Goal: Task Accomplishment & Management: Use online tool/utility

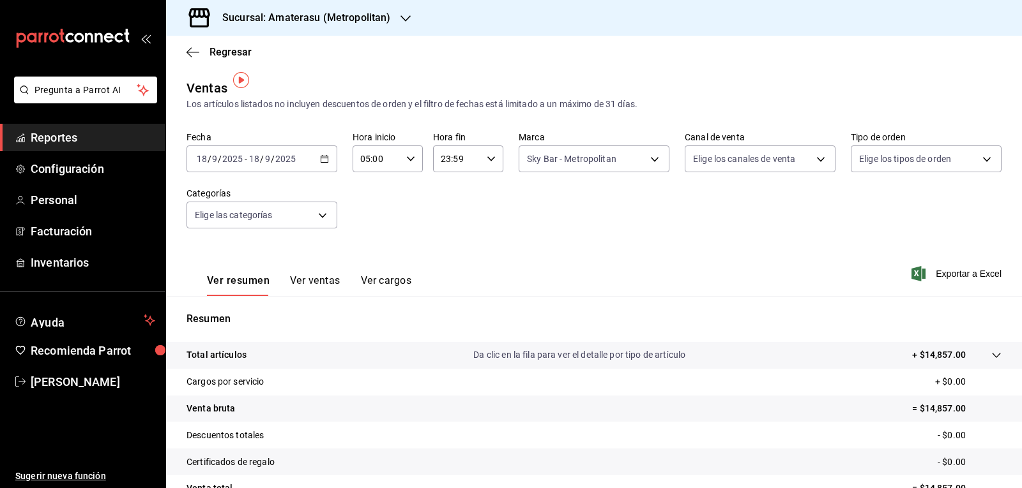
scroll to position [8, 0]
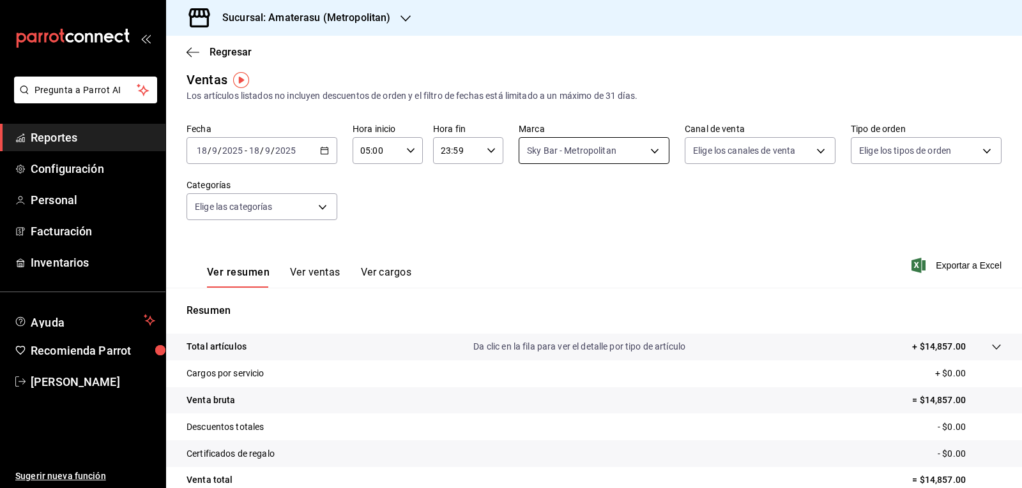
click at [586, 154] on body "Pregunta a Parrot AI Reportes Configuración Personal Facturación Inventarios Ay…" at bounding box center [511, 244] width 1022 height 488
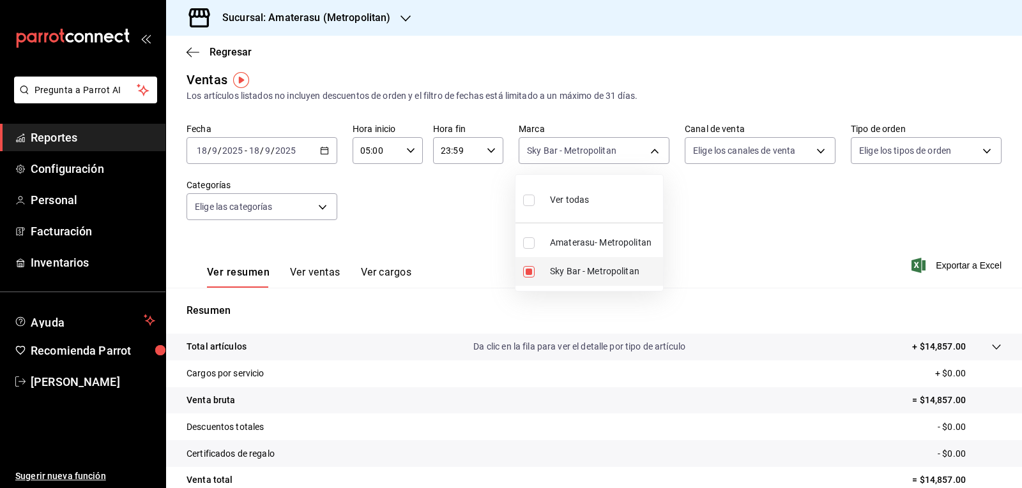
click at [524, 268] on input "checkbox" at bounding box center [528, 271] width 11 height 11
checkbox input "false"
click at [529, 243] on input "checkbox" at bounding box center [528, 243] width 11 height 11
checkbox input "true"
type input "e4cd7fcb-d45b-43ae-a99f-ad4ccfcd9032"
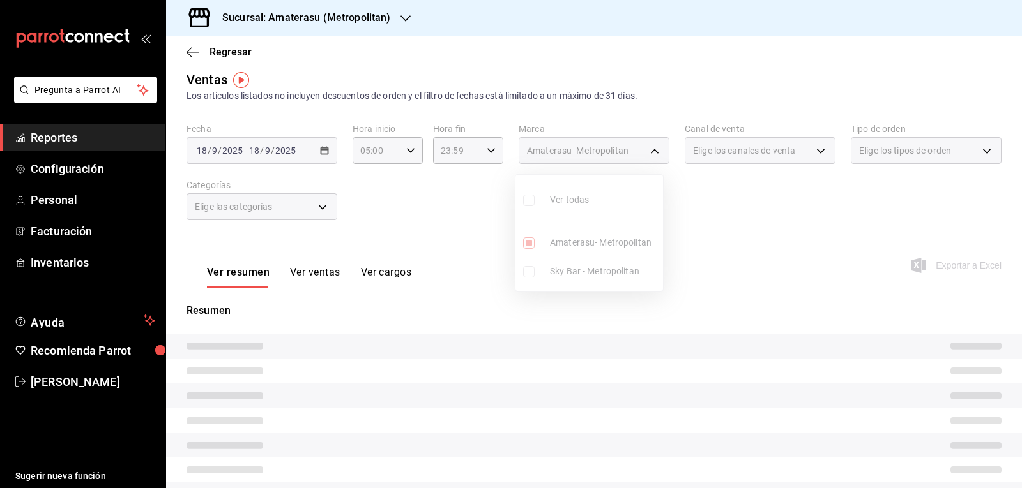
click at [683, 248] on div at bounding box center [511, 244] width 1022 height 488
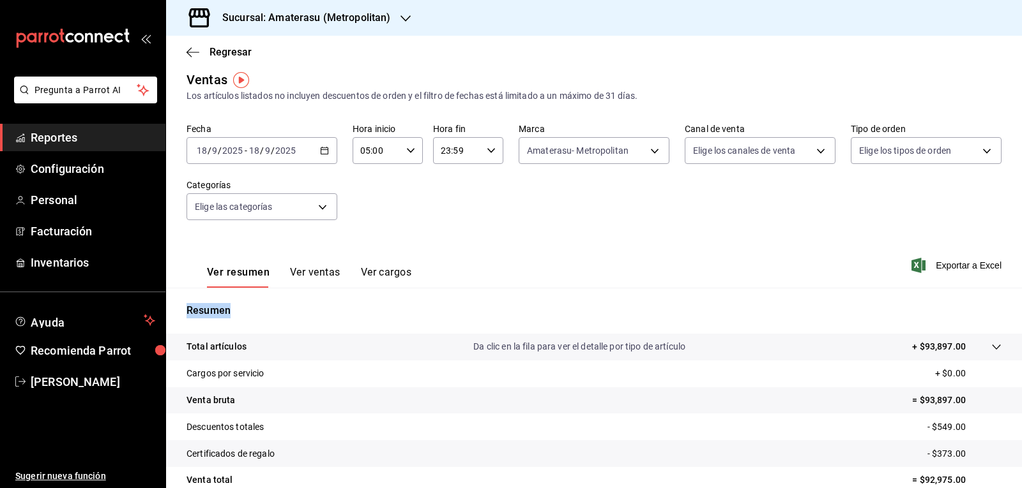
click at [683, 248] on div "Ver resumen Ver ventas Ver cargos Exportar a Excel" at bounding box center [594, 262] width 856 height 52
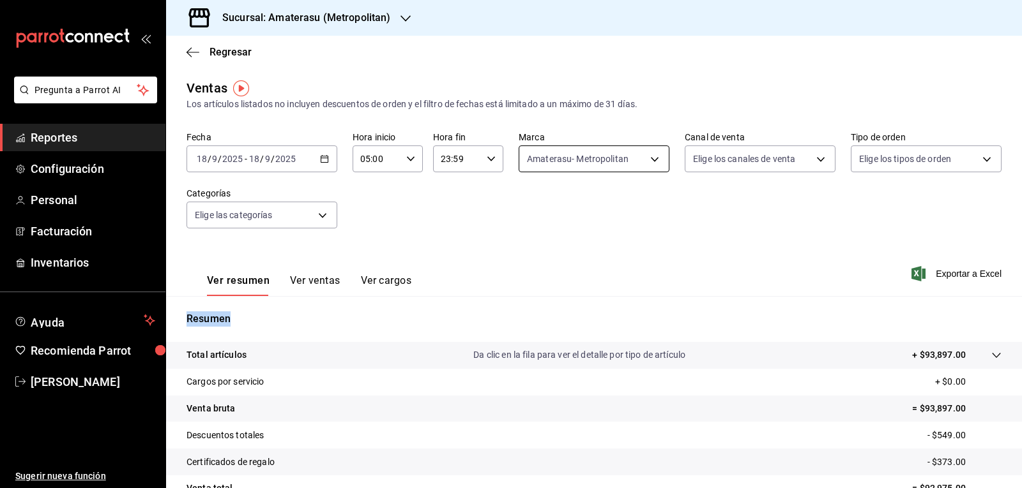
click at [564, 150] on body "Pregunta a Parrot AI Reportes Configuración Personal Facturación Inventarios Ay…" at bounding box center [511, 244] width 1022 height 488
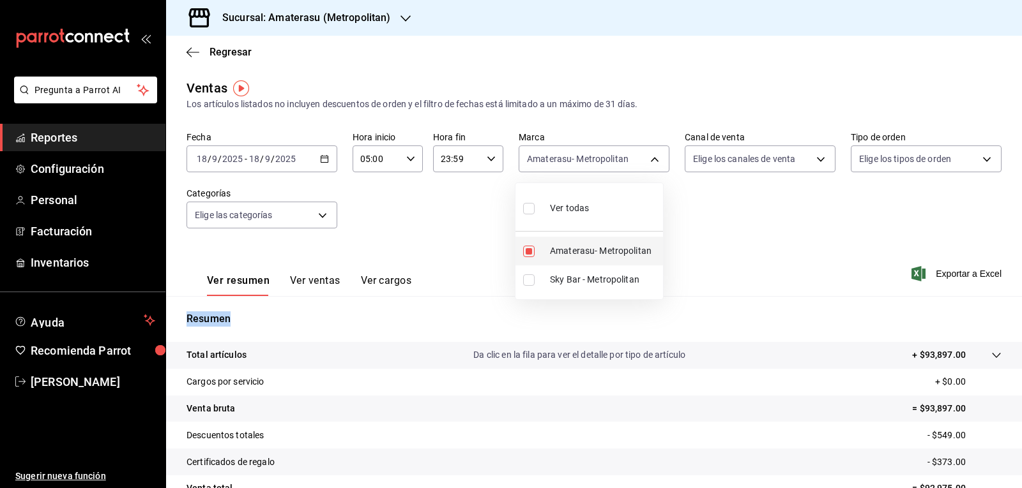
click at [531, 248] on input "checkbox" at bounding box center [528, 251] width 11 height 11
checkbox input "false"
click at [526, 276] on input "checkbox" at bounding box center [528, 280] width 11 height 11
checkbox input "true"
type input "f3afaab8-8c3d-4e49-a299-af9bdf6027b2"
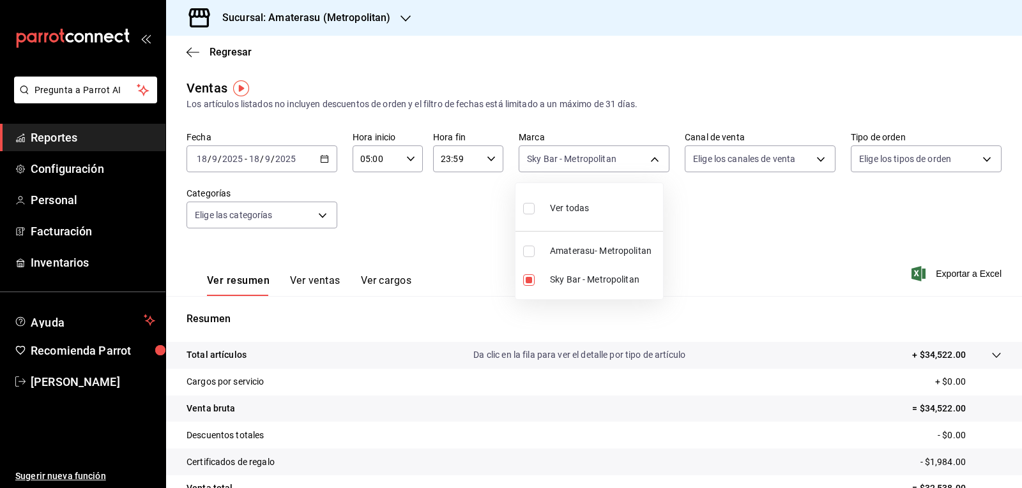
click at [712, 248] on div at bounding box center [511, 244] width 1022 height 488
click at [700, 248] on div "Ver resumen Ver ventas Ver cargos Exportar a Excel" at bounding box center [594, 270] width 856 height 52
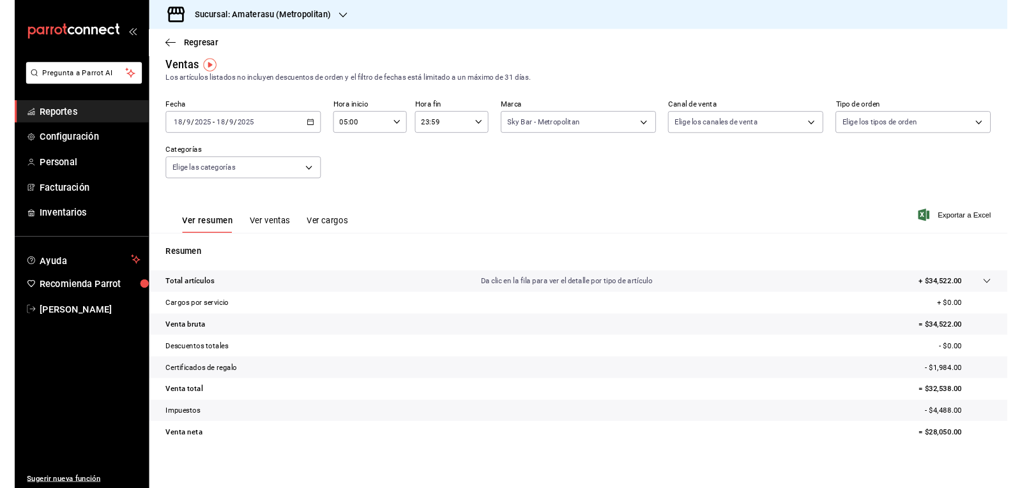
scroll to position [8, 0]
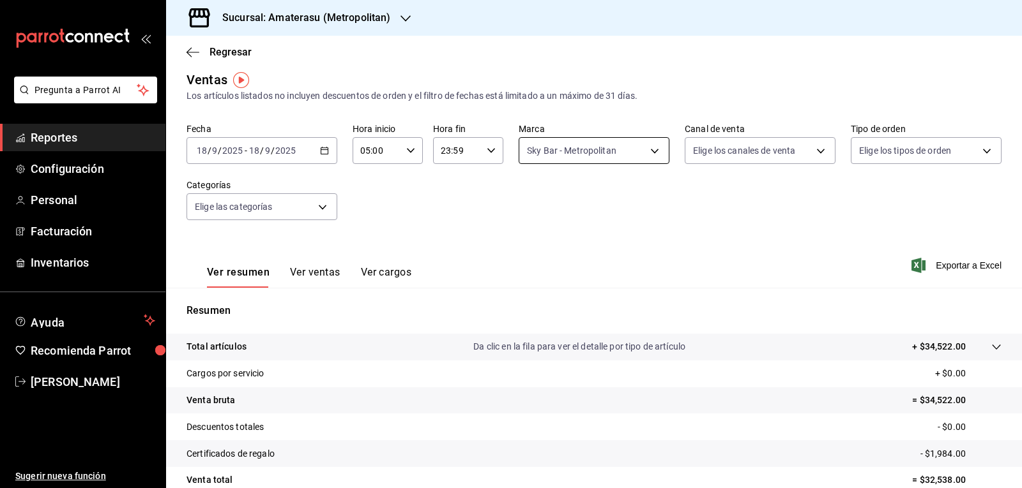
click at [577, 148] on body "Pregunta a Parrot AI Reportes Configuración Personal Facturación Inventarios Ay…" at bounding box center [511, 244] width 1022 height 488
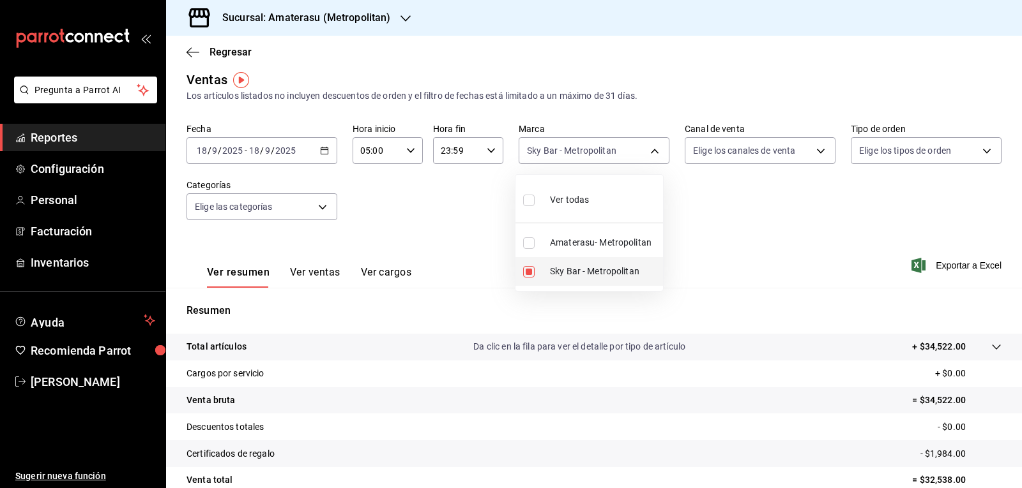
click at [532, 270] on input "checkbox" at bounding box center [528, 271] width 11 height 11
checkbox input "false"
click at [531, 247] on input "checkbox" at bounding box center [528, 243] width 11 height 11
checkbox input "true"
type input "e4cd7fcb-d45b-43ae-a99f-ad4ccfcd9032"
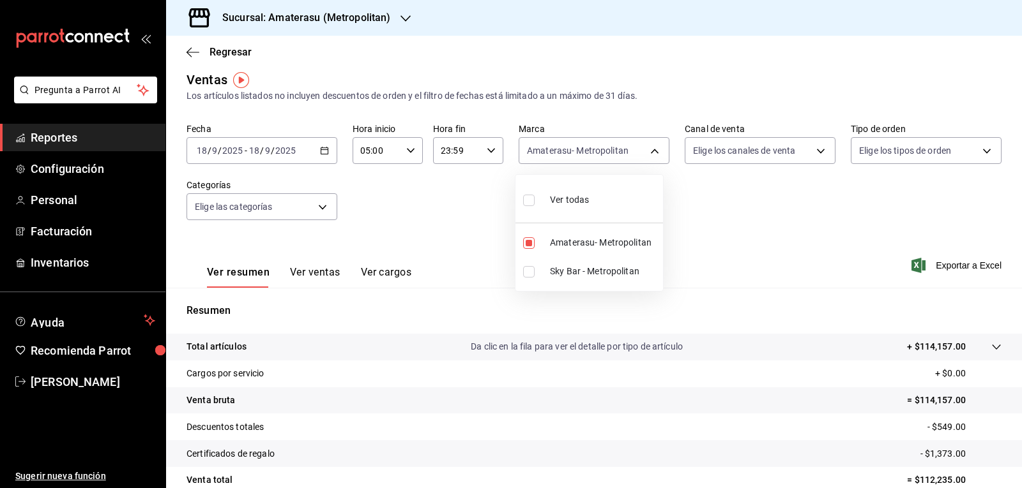
click at [781, 232] on div at bounding box center [511, 244] width 1022 height 488
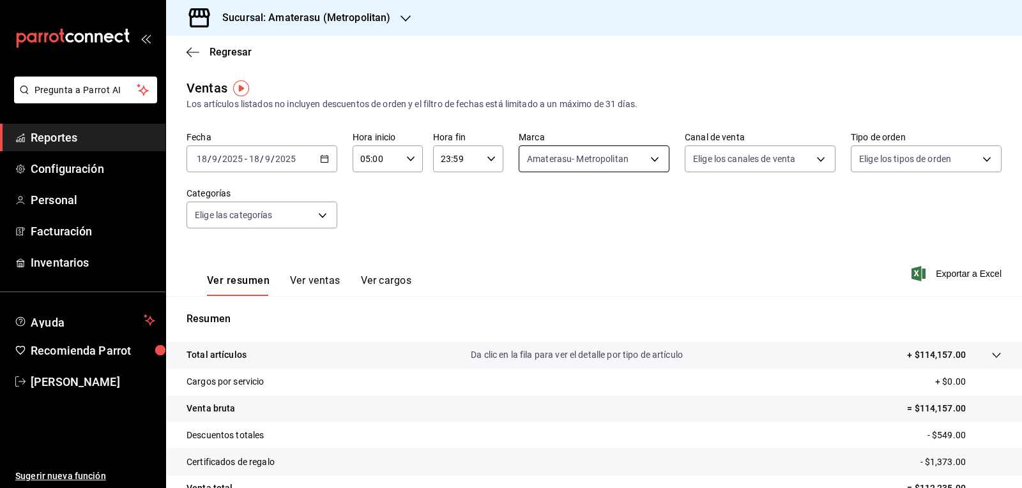
click at [555, 154] on body "Pregunta a Parrot AI Reportes Configuración Personal Facturación Inventarios Ay…" at bounding box center [511, 244] width 1022 height 488
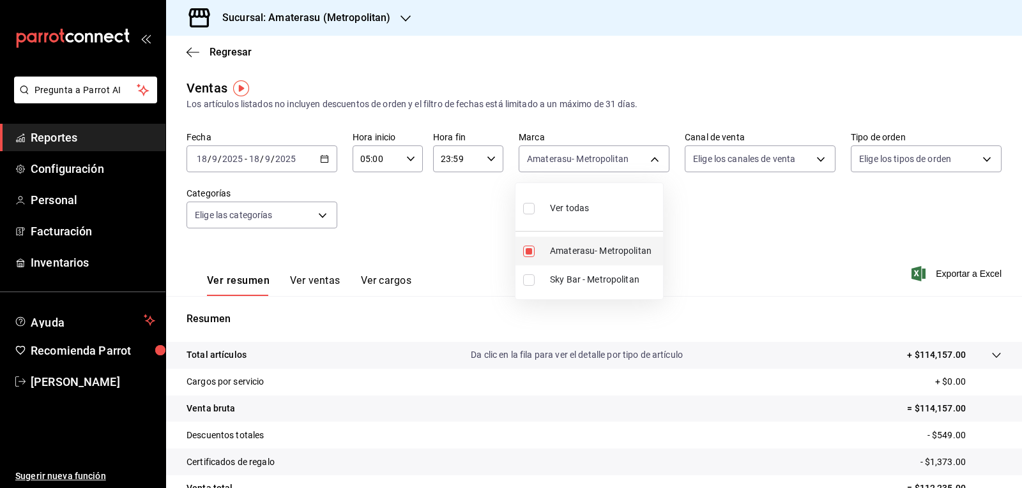
click at [525, 248] on input "checkbox" at bounding box center [528, 251] width 11 height 11
checkbox input "false"
click at [530, 285] on input "checkbox" at bounding box center [528, 280] width 11 height 11
checkbox input "true"
type input "f3afaab8-8c3d-4e49-a299-af9bdf6027b2"
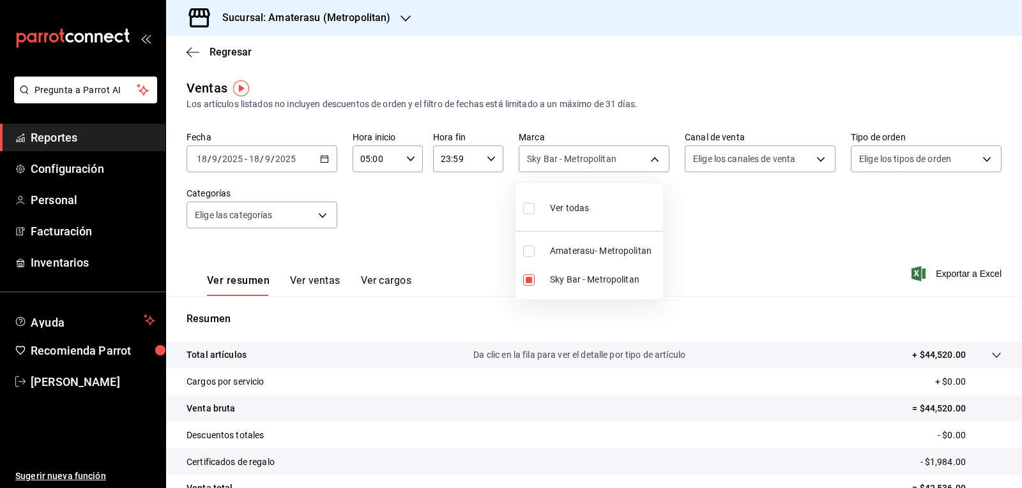
click at [684, 243] on div at bounding box center [511, 244] width 1022 height 488
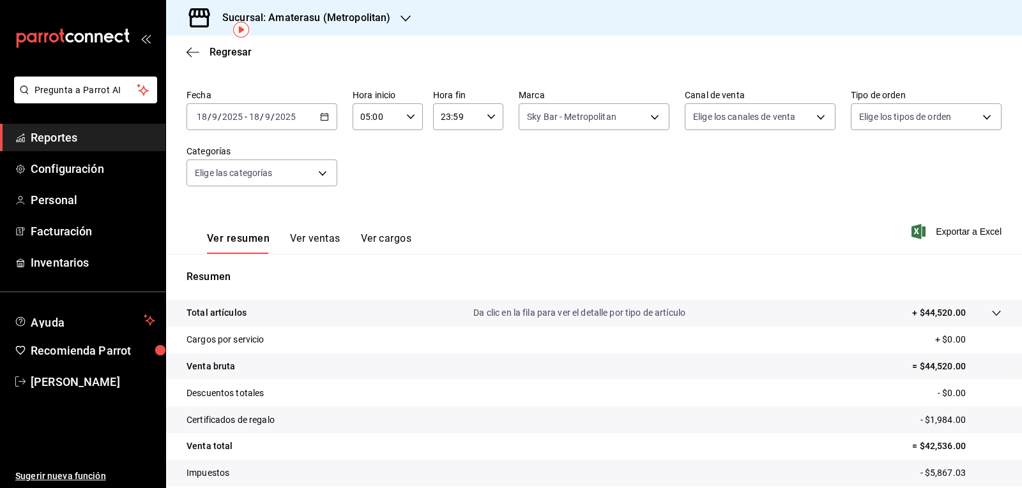
scroll to position [123, 0]
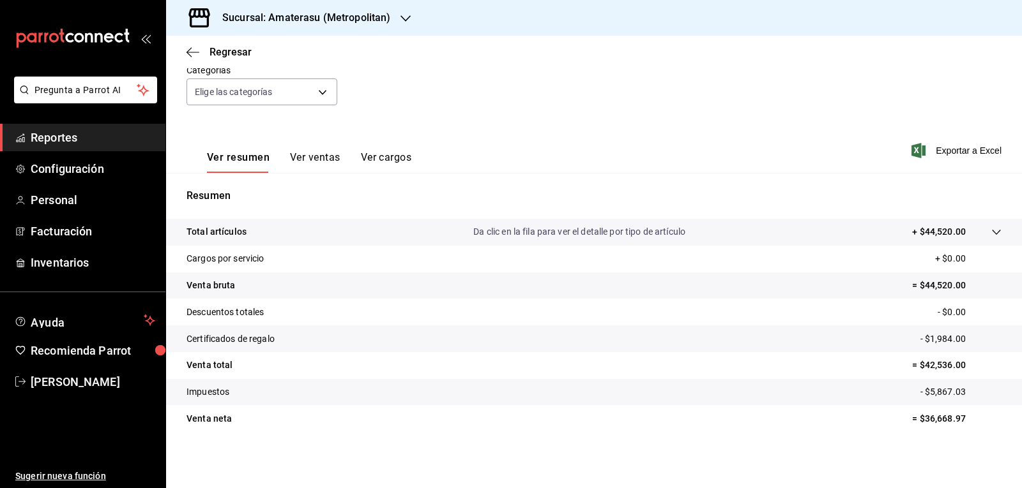
click at [626, 112] on div "Fecha [DATE] [DATE] - [DATE] [DATE] Hora inicio 05:00 Hora inicio Hora fin 23:5…" at bounding box center [593, 64] width 815 height 112
